Goal: Find specific page/section: Find specific page/section

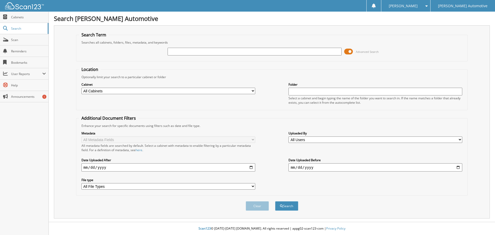
click at [173, 51] on input "text" at bounding box center [255, 52] width 174 height 8
type input "25761"
click at [275, 201] on button "Search" at bounding box center [286, 206] width 23 height 10
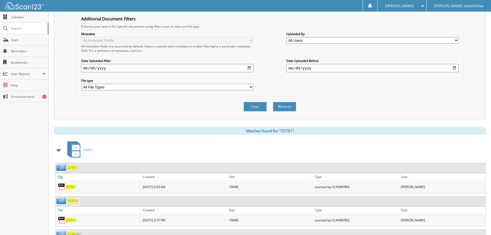
scroll to position [155, 0]
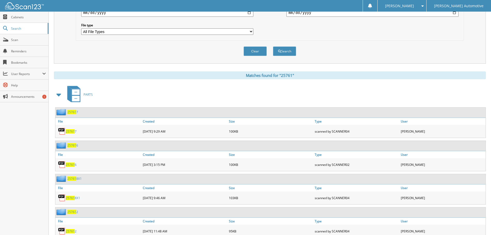
click at [56, 96] on span at bounding box center [58, 94] width 7 height 9
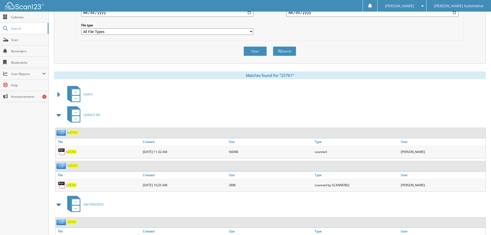
click at [58, 116] on span at bounding box center [58, 114] width 7 height 9
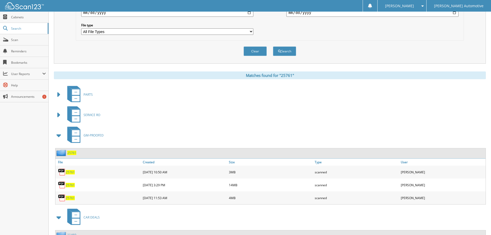
click at [71, 151] on span "25761" at bounding box center [71, 153] width 9 height 4
